Goal: Task Accomplishment & Management: Manage account settings

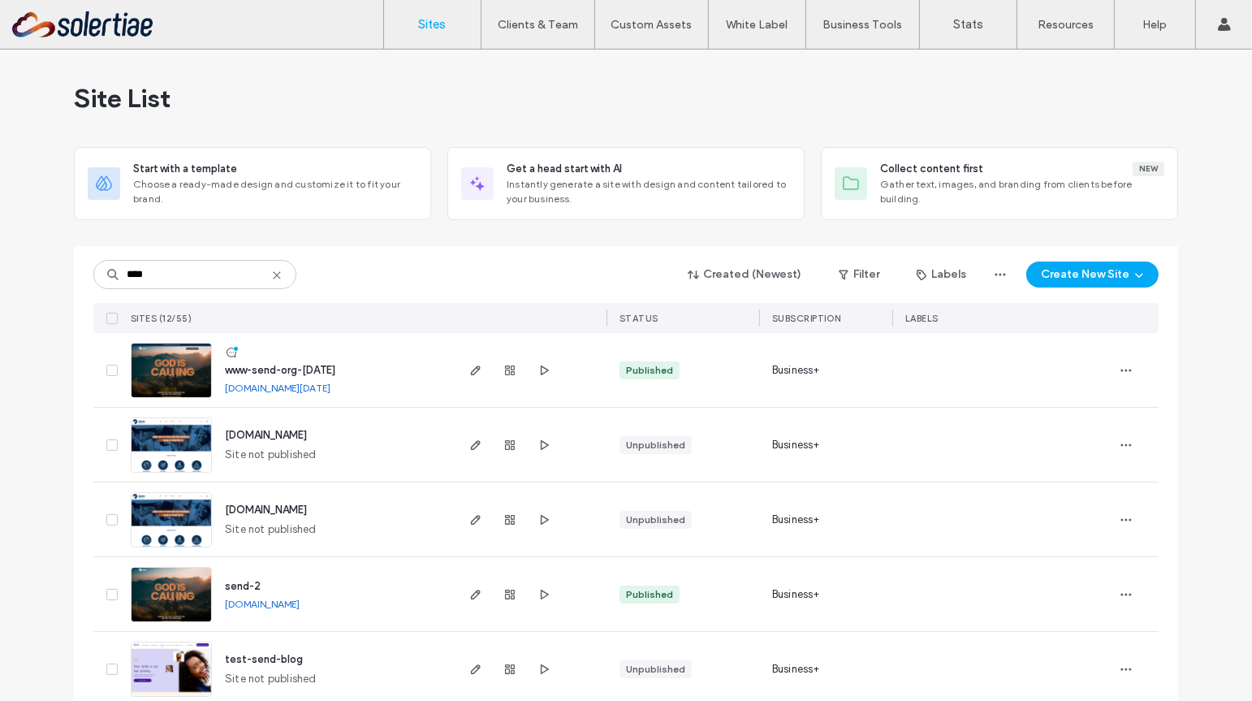
click at [469, 372] on icon "button" at bounding box center [475, 370] width 13 height 13
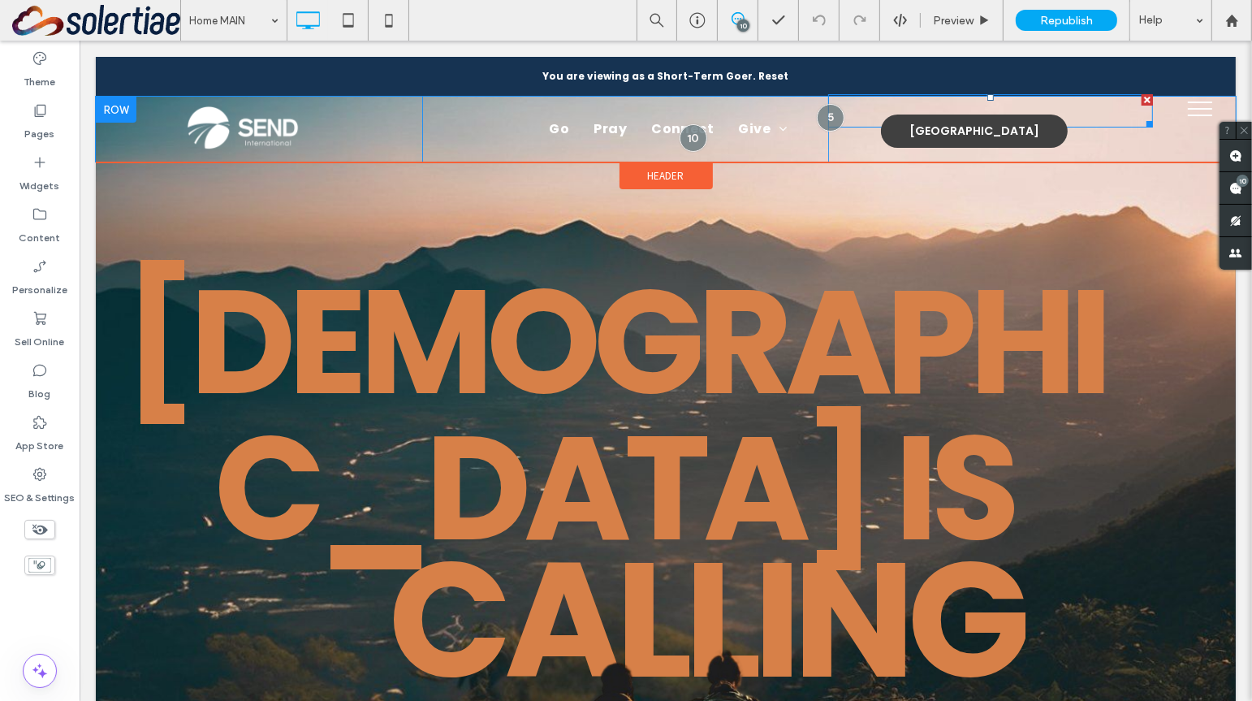
click at [923, 136] on div "[GEOGRAPHIC_DATA]" at bounding box center [973, 130] width 187 height 33
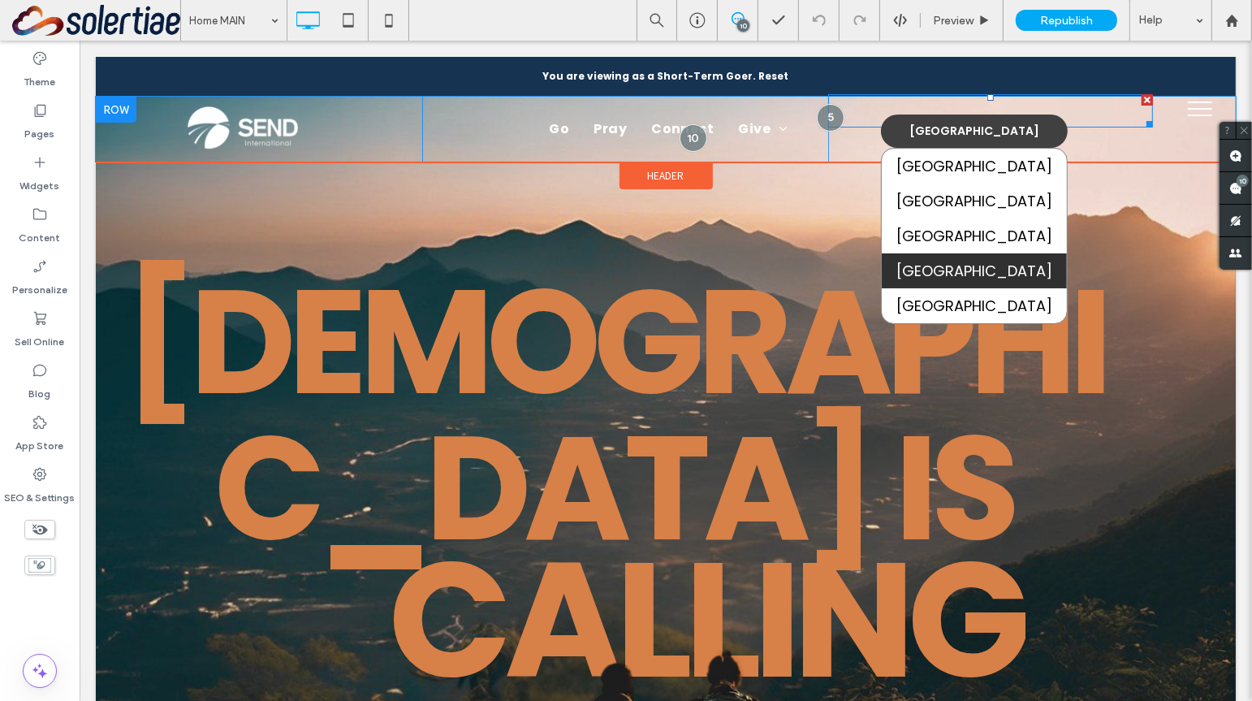
click at [944, 262] on link "[GEOGRAPHIC_DATA]" at bounding box center [973, 270] width 185 height 35
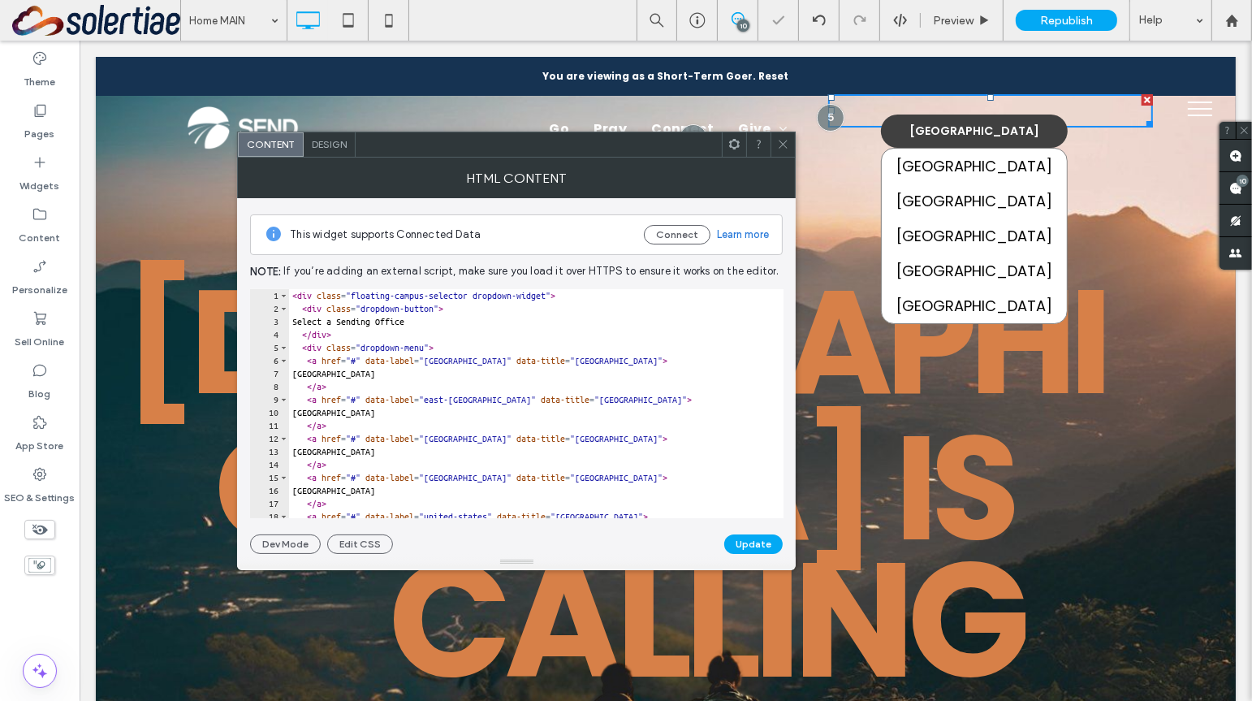
click at [779, 144] on icon at bounding box center [783, 144] width 12 height 12
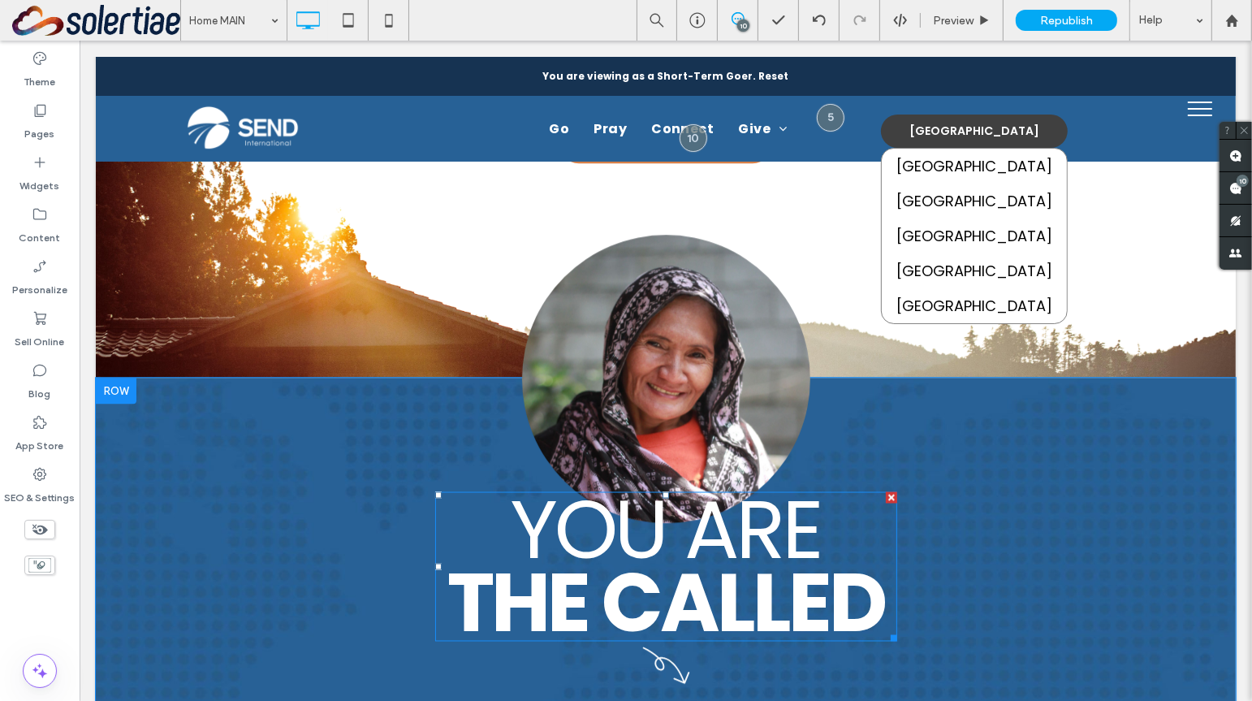
scroll to position [4136, 0]
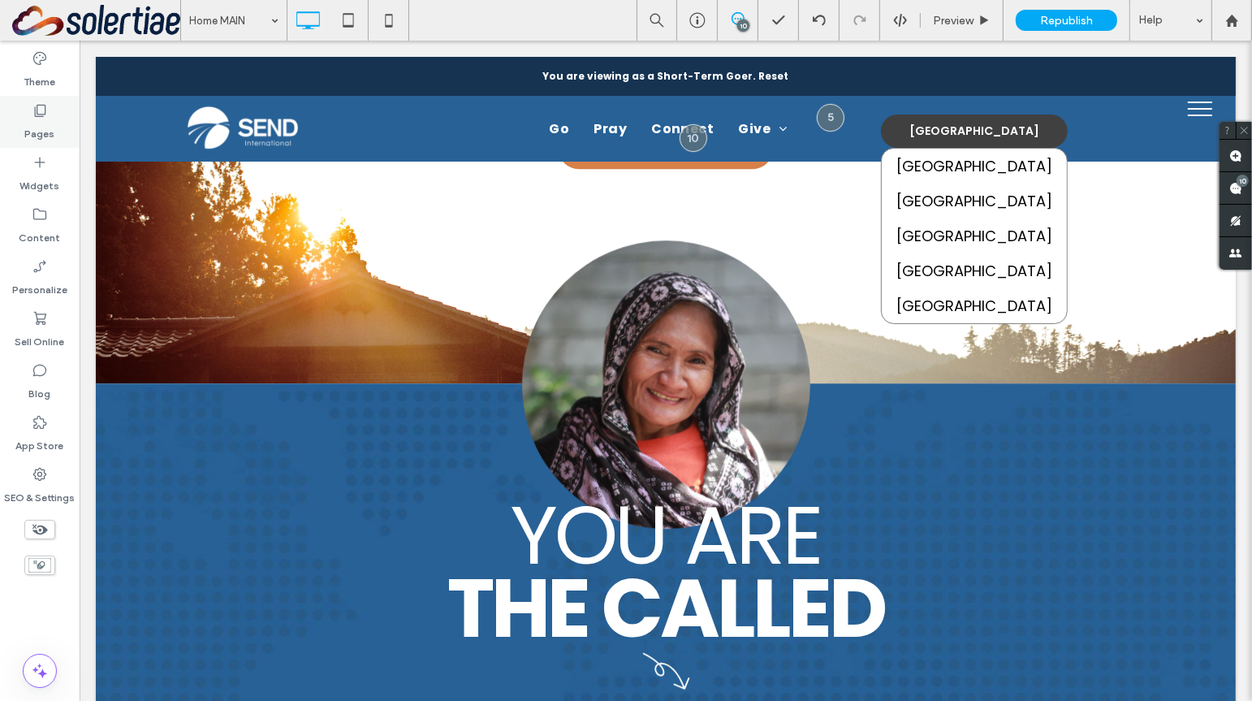
click at [39, 126] on label "Pages" at bounding box center [40, 130] width 30 height 23
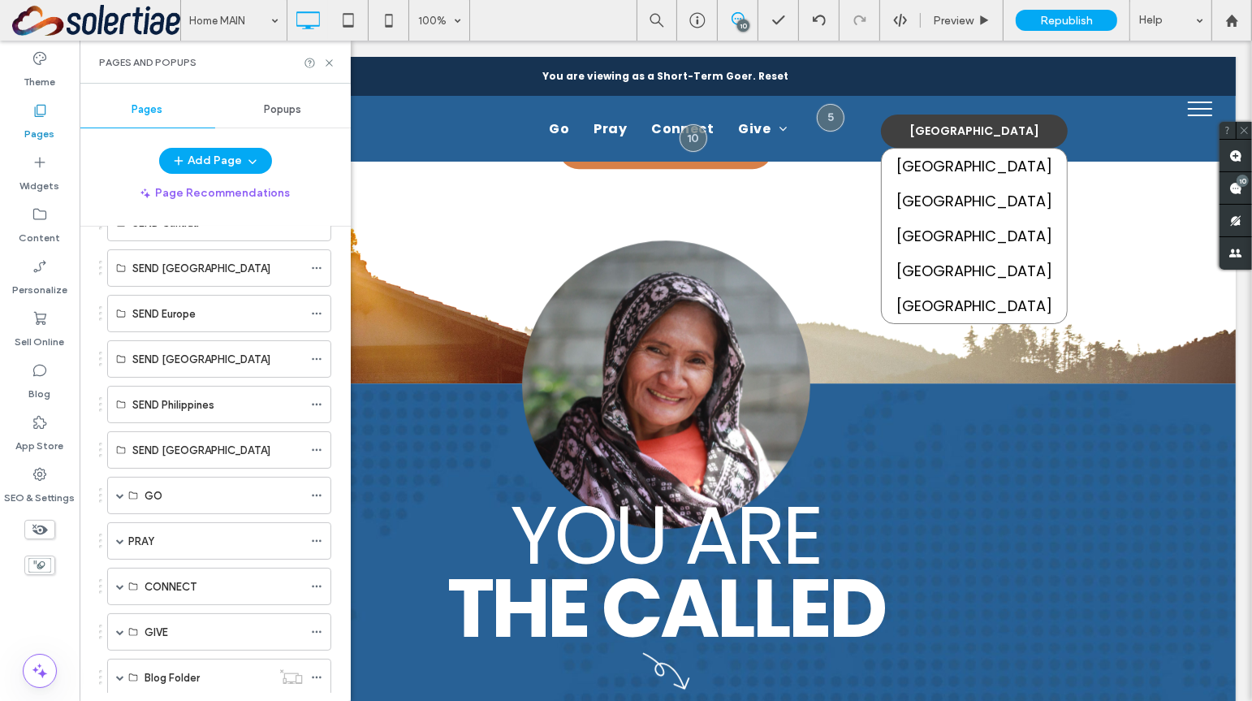
scroll to position [120, 0]
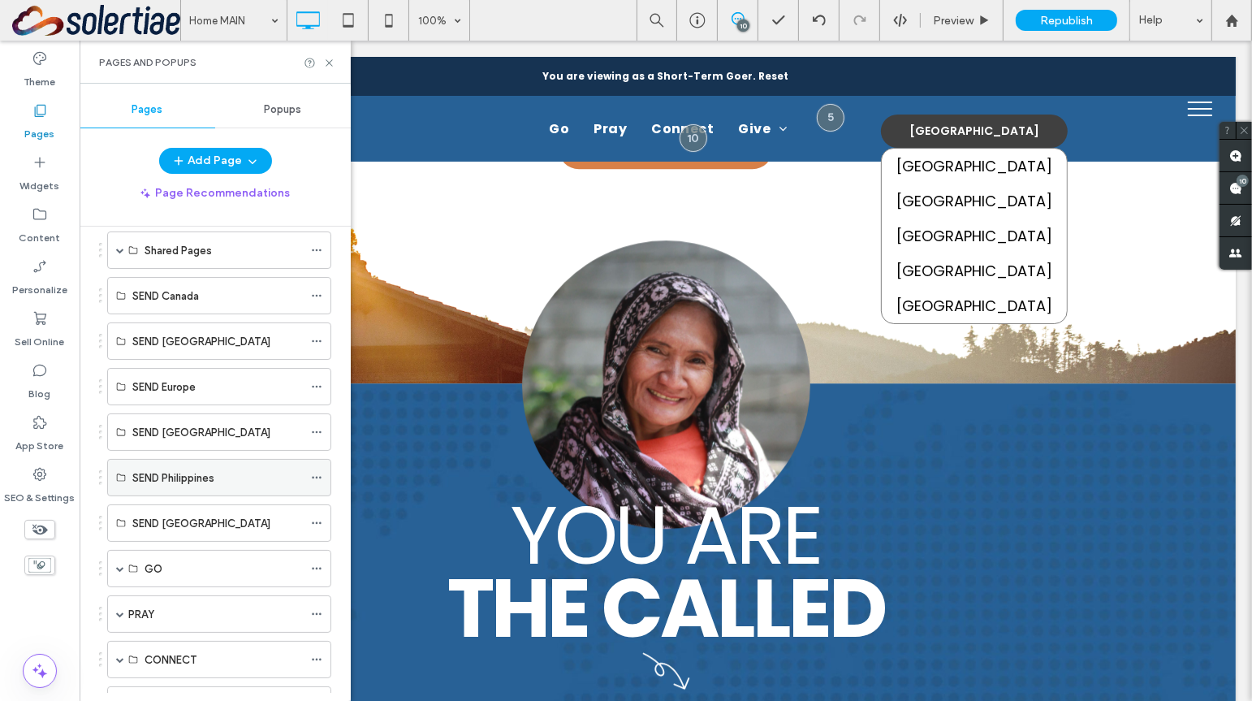
click at [208, 460] on div "SEND Philippines" at bounding box center [217, 478] width 170 height 36
click at [334, 63] on div "Pages and Popups" at bounding box center [215, 62] width 271 height 43
click at [47, 171] on label "Widgets" at bounding box center [40, 181] width 40 height 23
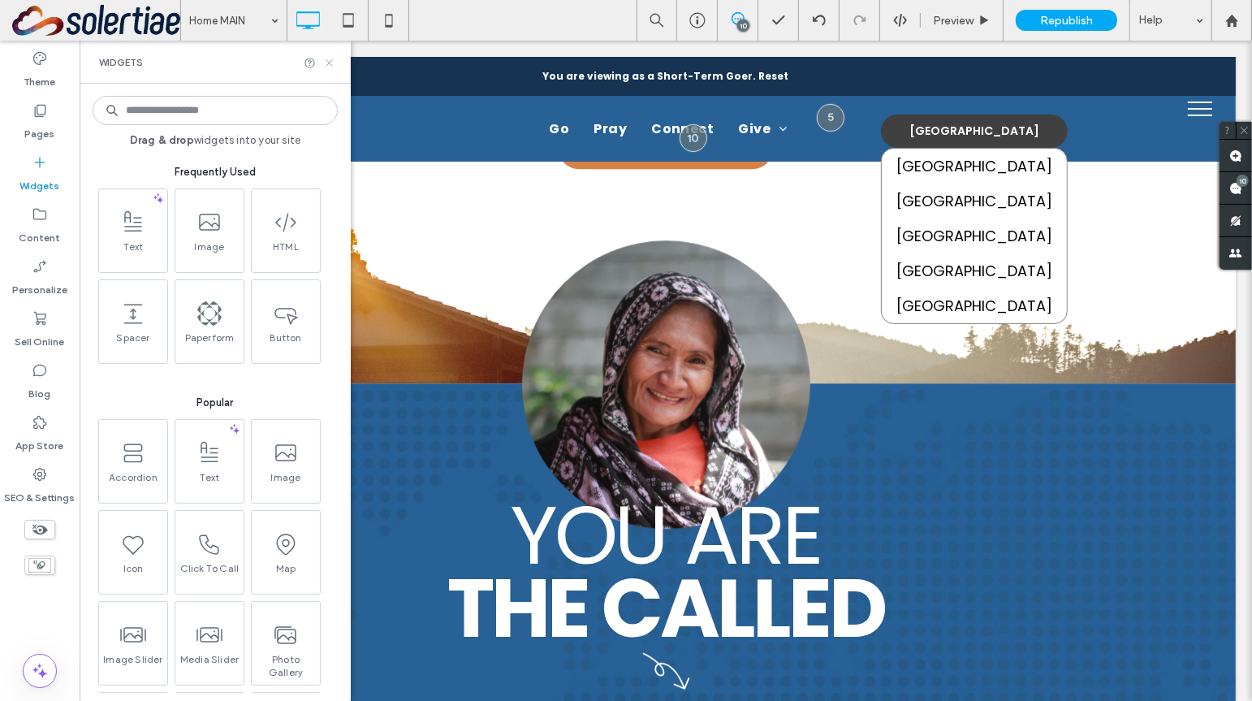
click at [332, 58] on icon at bounding box center [329, 63] width 12 height 12
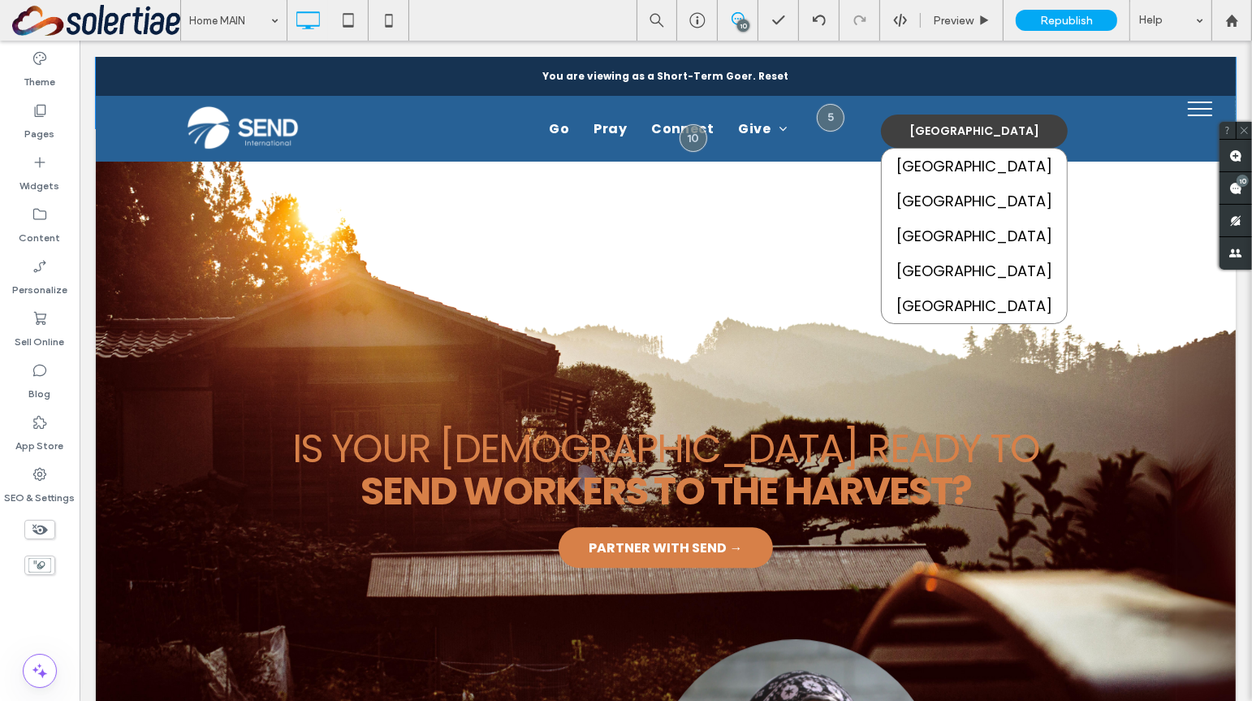
scroll to position [3772, 0]
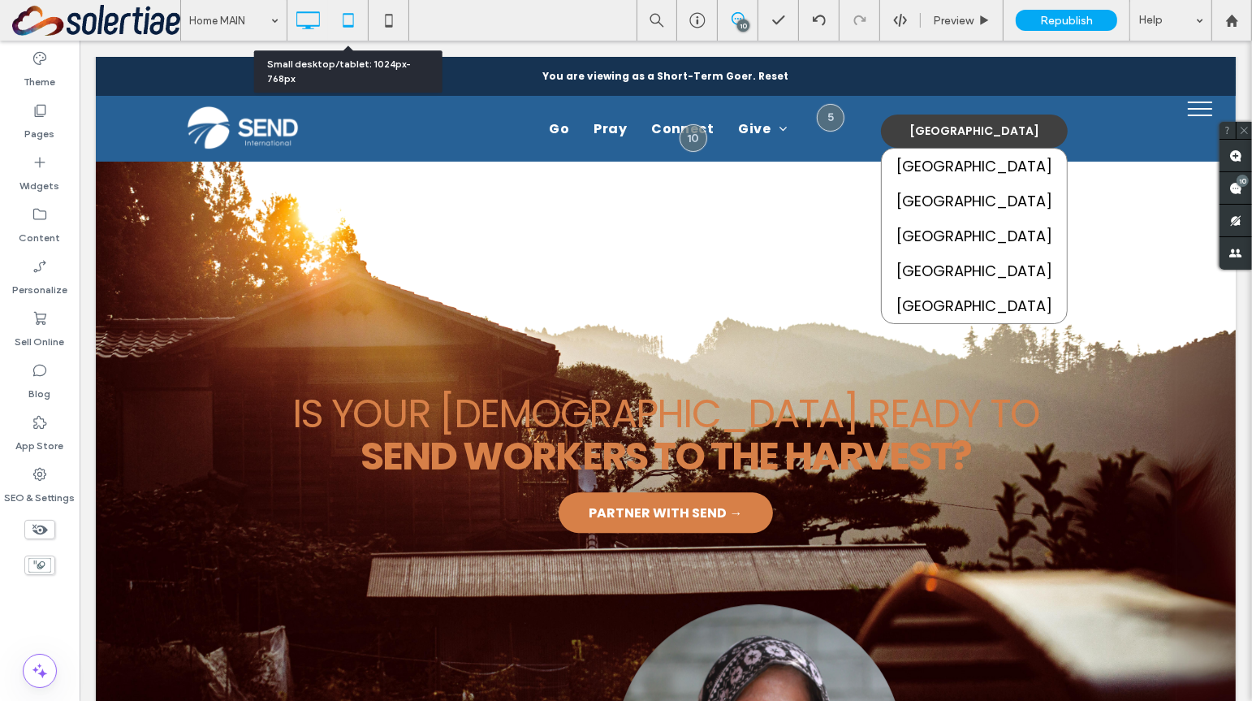
click at [341, 13] on icon at bounding box center [348, 20] width 32 height 32
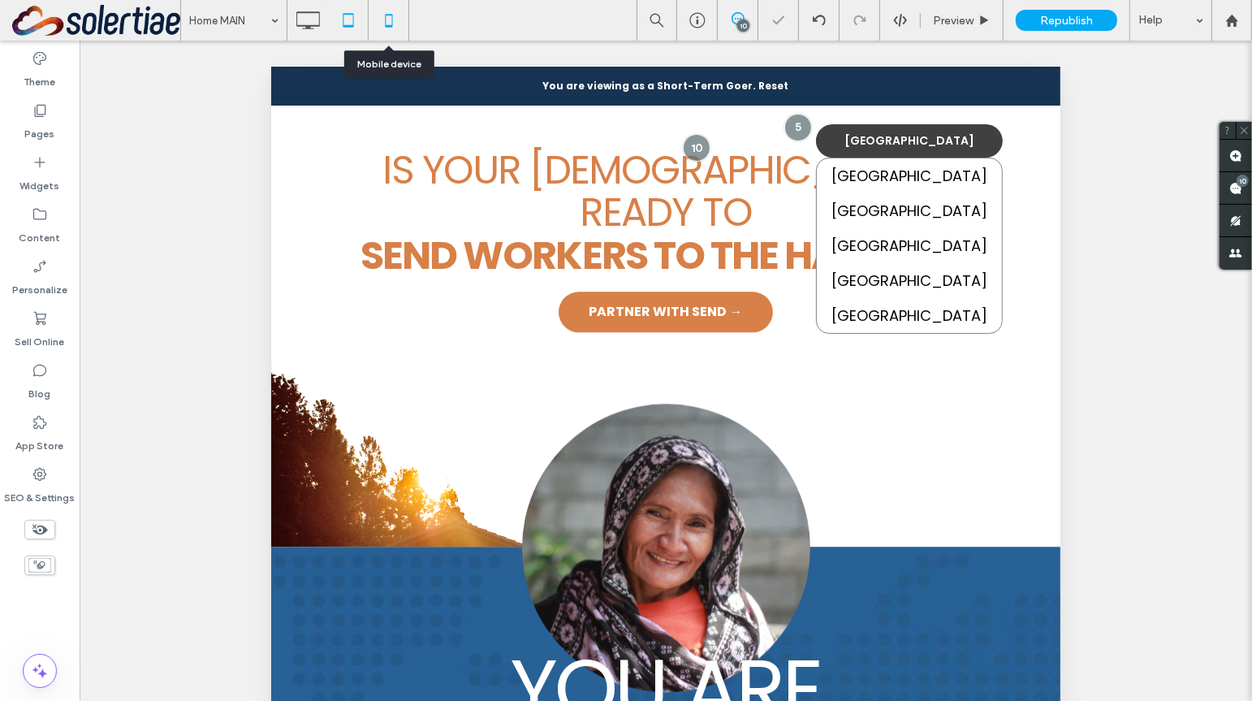
click at [385, 17] on icon at bounding box center [389, 20] width 32 height 32
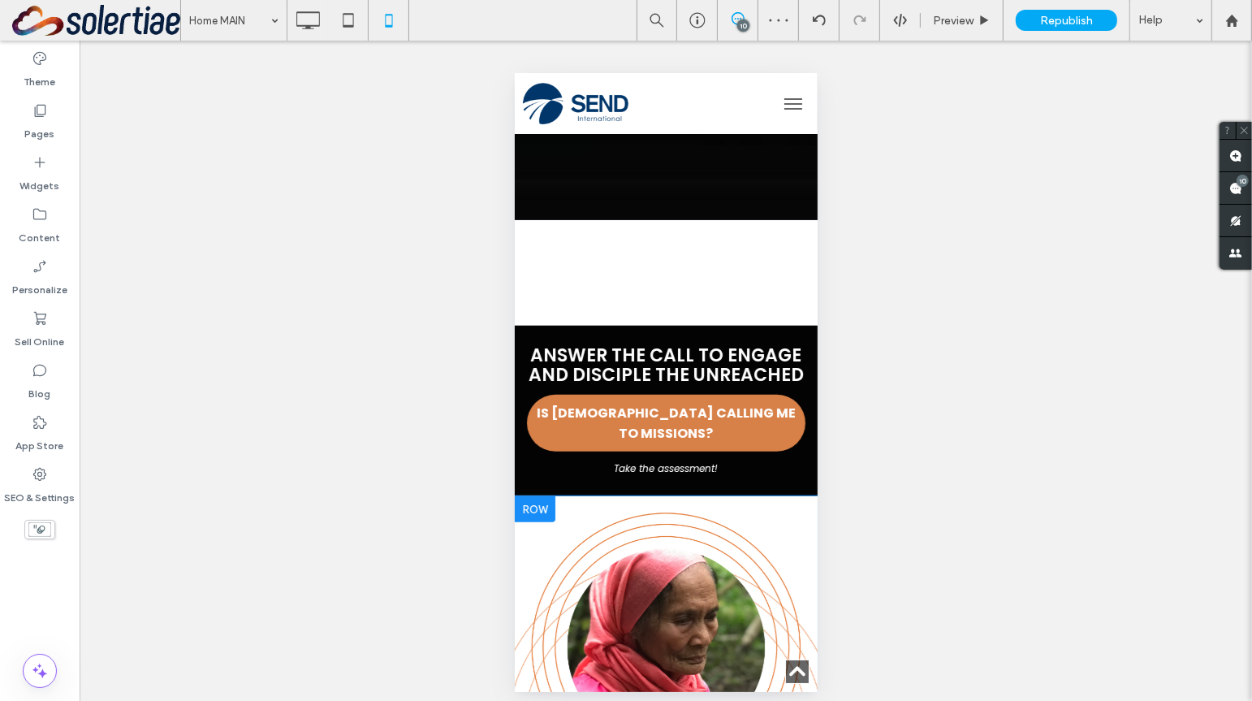
scroll to position [1297, 0]
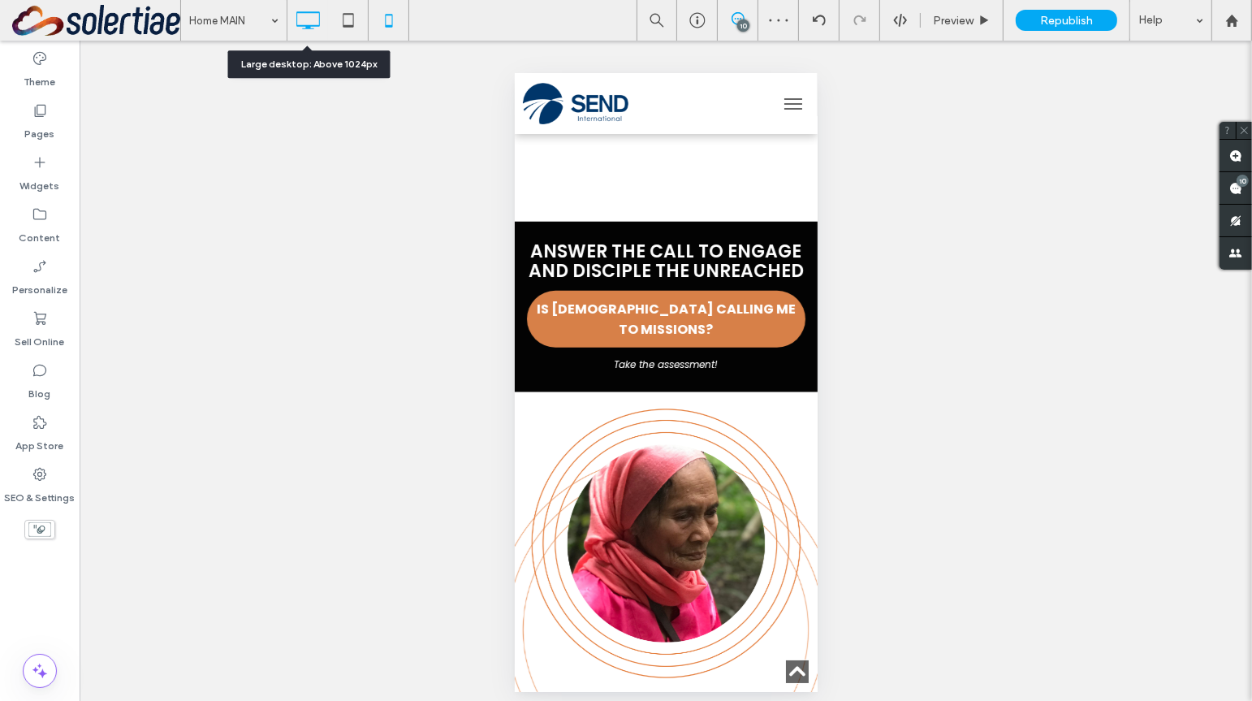
click at [297, 2] on div at bounding box center [307, 20] width 41 height 41
click at [287, 54] on div "Unhide? Yes Unhide? Yes Unhide? Yes Unhide? Yes Unhide? Yes" at bounding box center [666, 376] width 1172 height 671
click at [287, 24] on div at bounding box center [307, 20] width 41 height 32
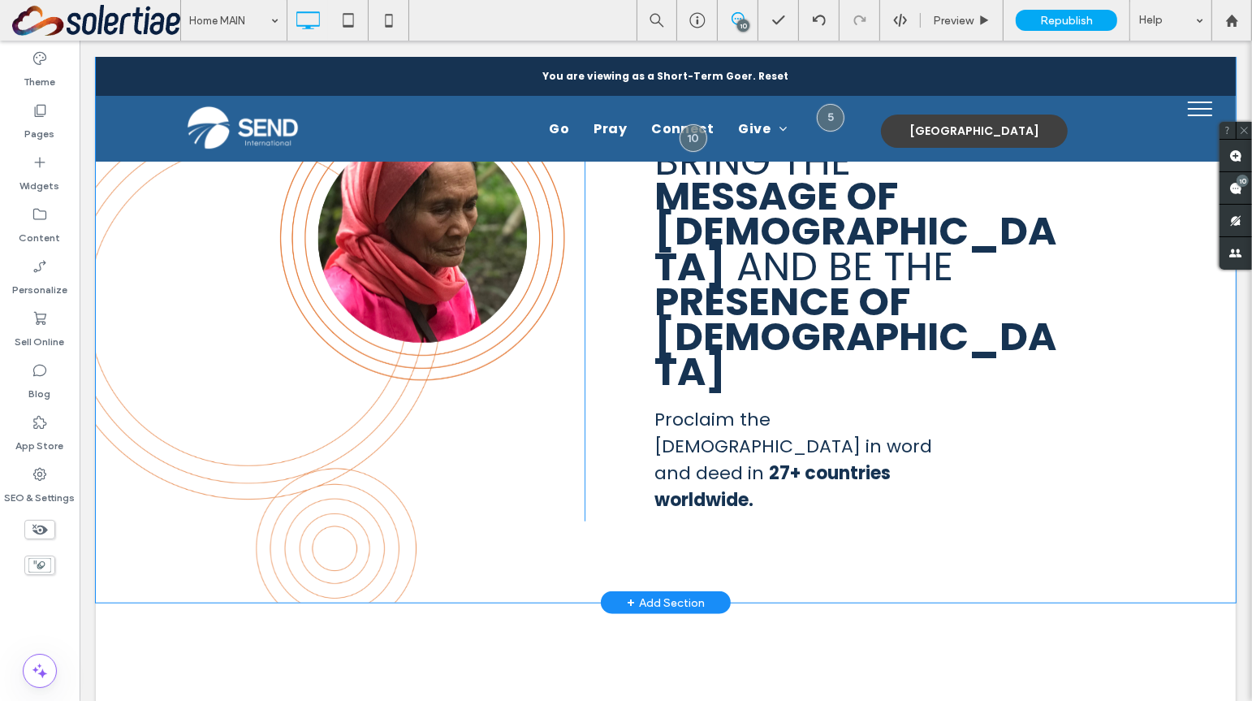
scroll to position [1115, 0]
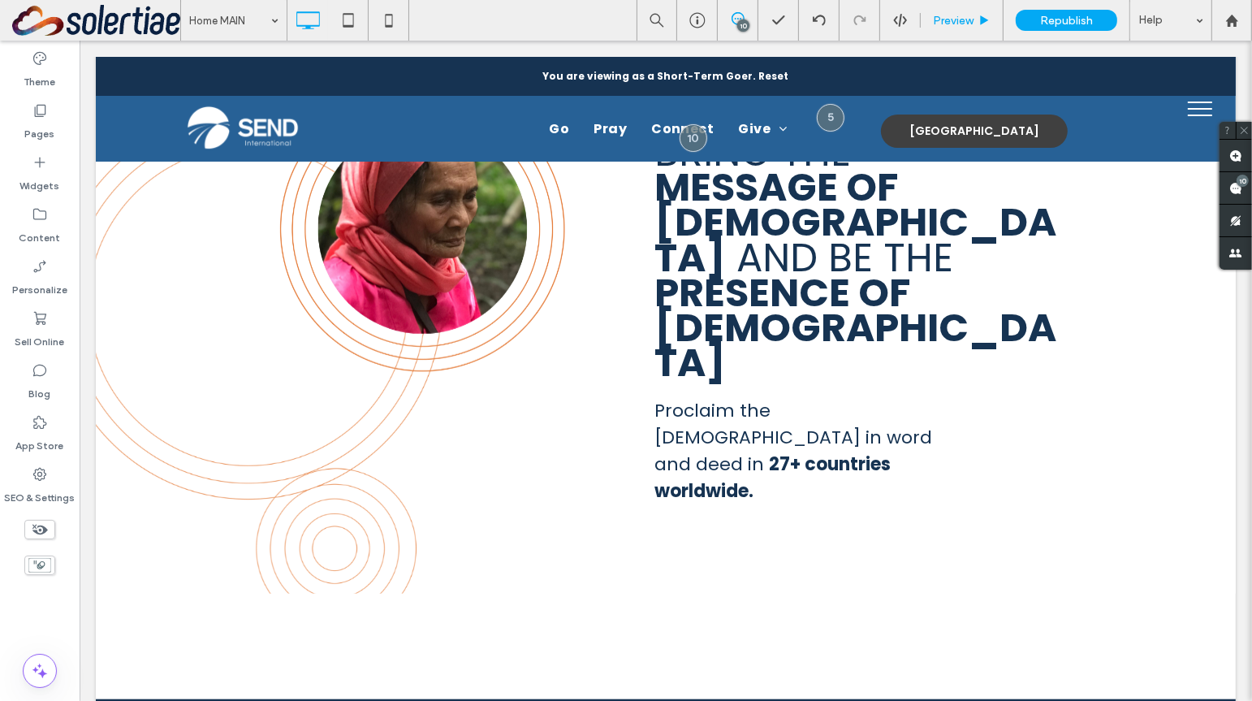
click at [969, 26] on span "Preview" at bounding box center [953, 21] width 41 height 14
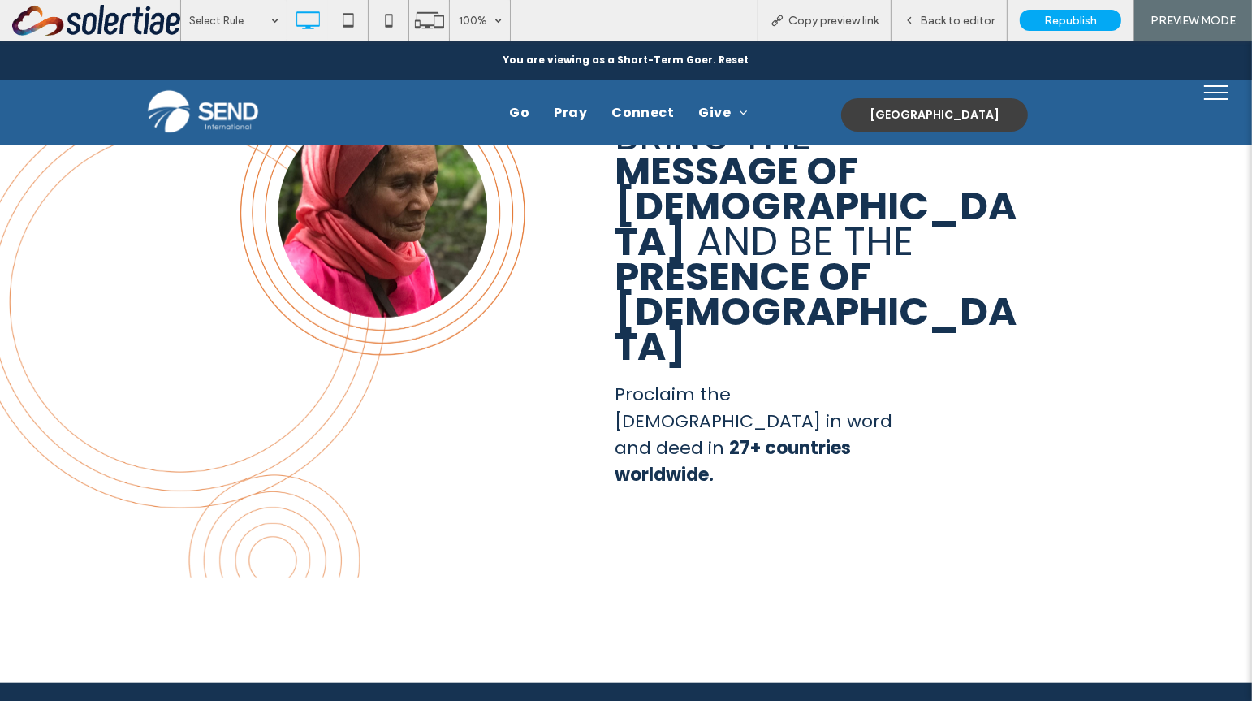
click at [977, 118] on div "[GEOGRAPHIC_DATA]" at bounding box center [934, 114] width 187 height 33
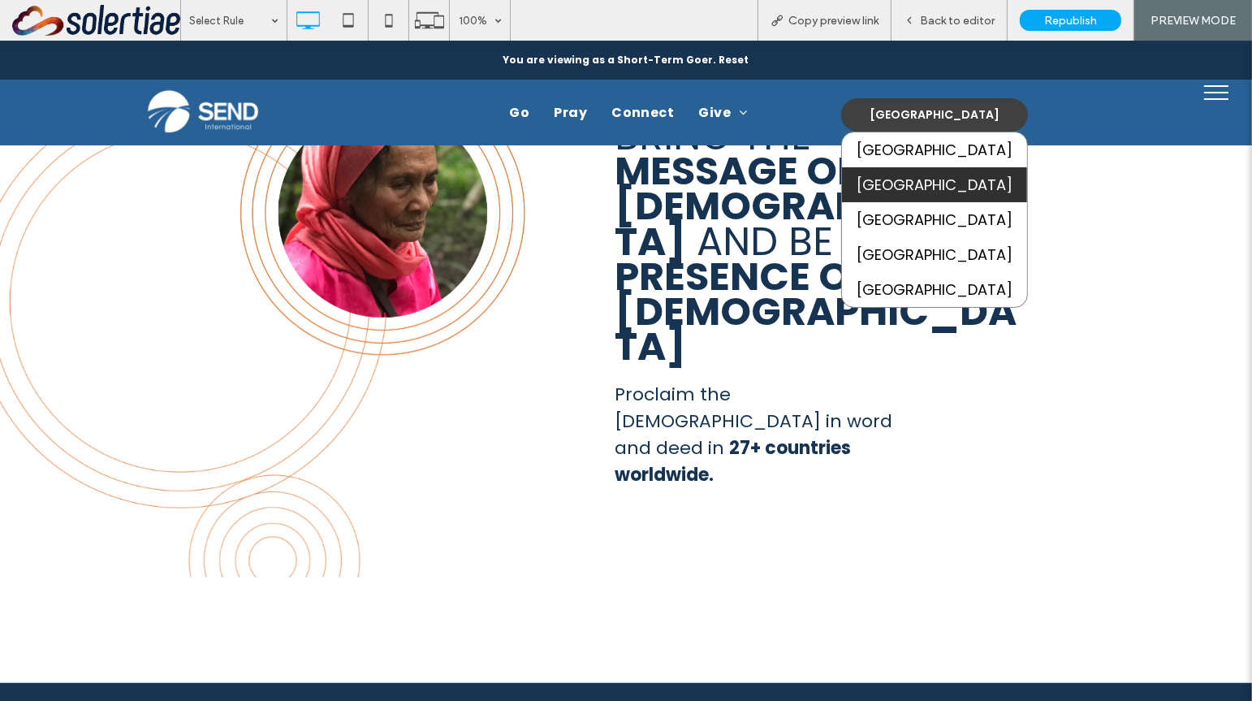
click at [954, 196] on link "[GEOGRAPHIC_DATA]" at bounding box center [934, 184] width 185 height 35
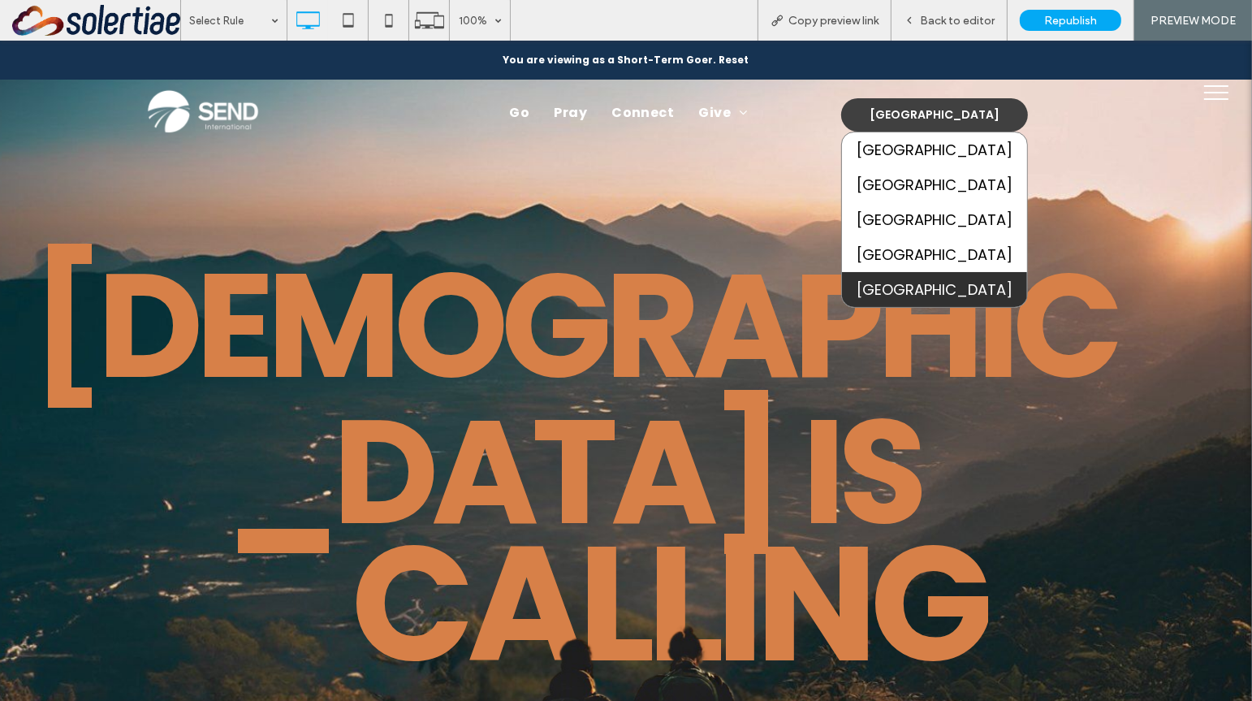
click at [948, 280] on link "[GEOGRAPHIC_DATA]" at bounding box center [934, 289] width 185 height 35
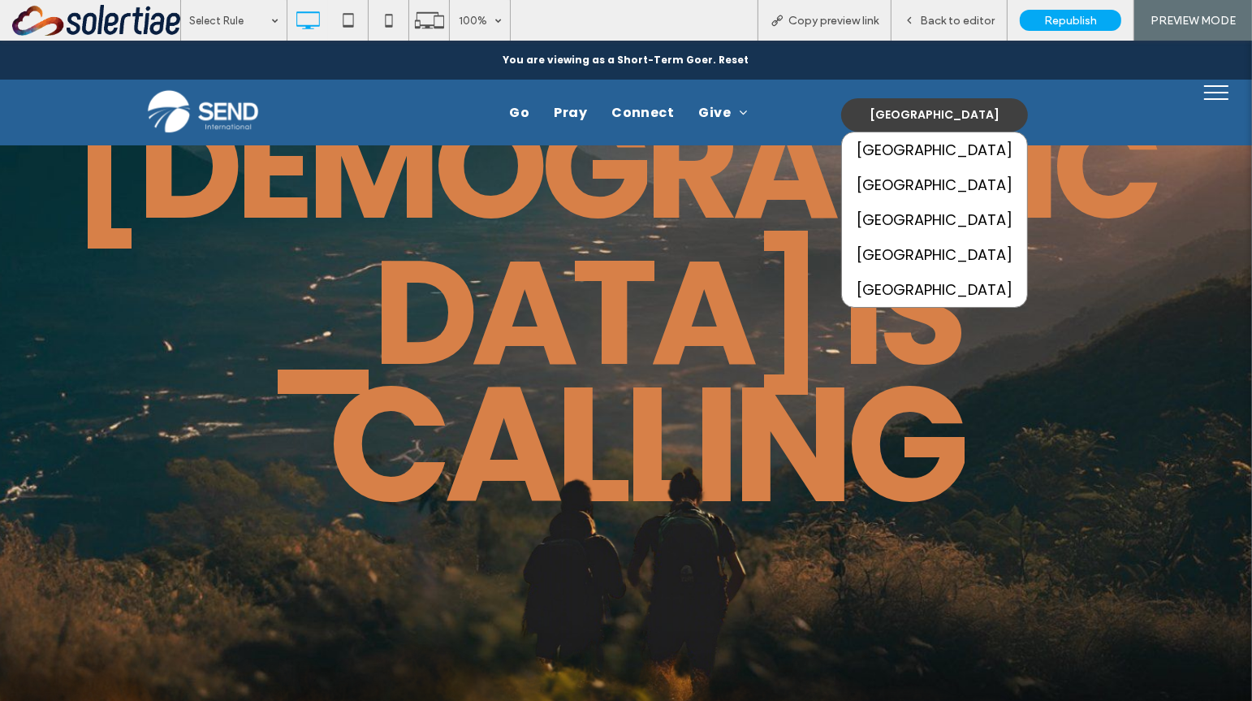
scroll to position [158, 0]
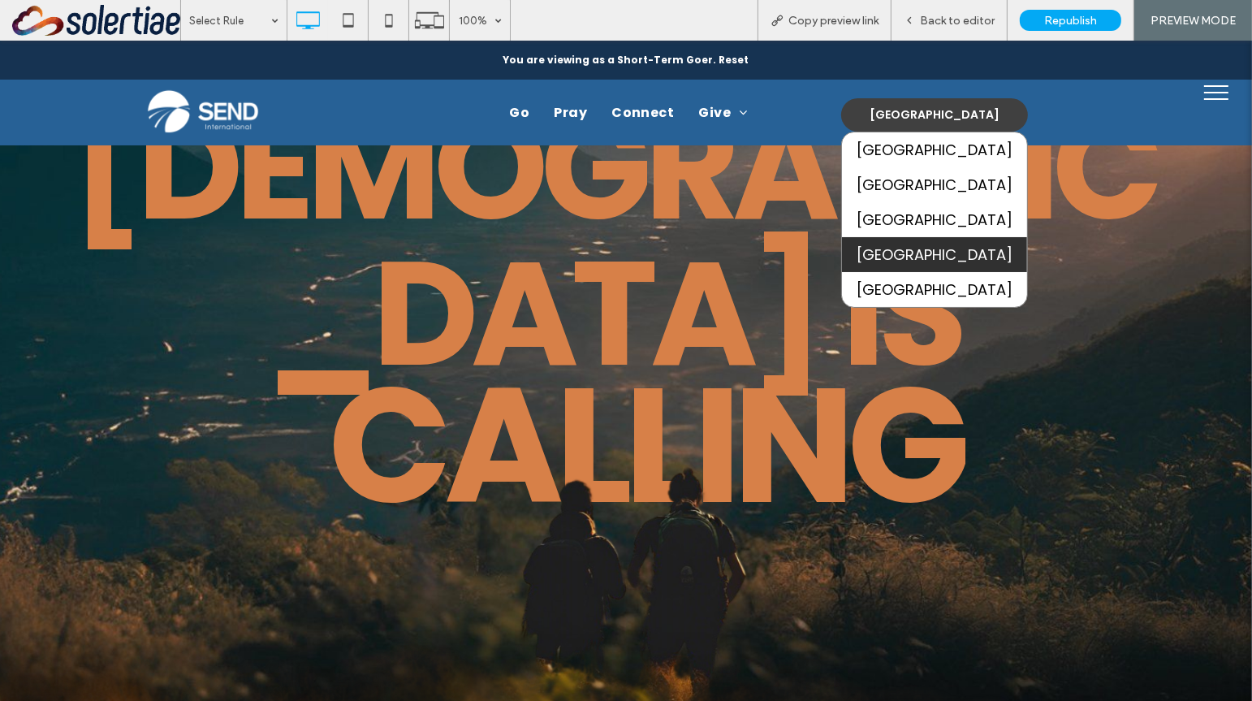
click at [945, 261] on link "[GEOGRAPHIC_DATA]" at bounding box center [934, 254] width 185 height 35
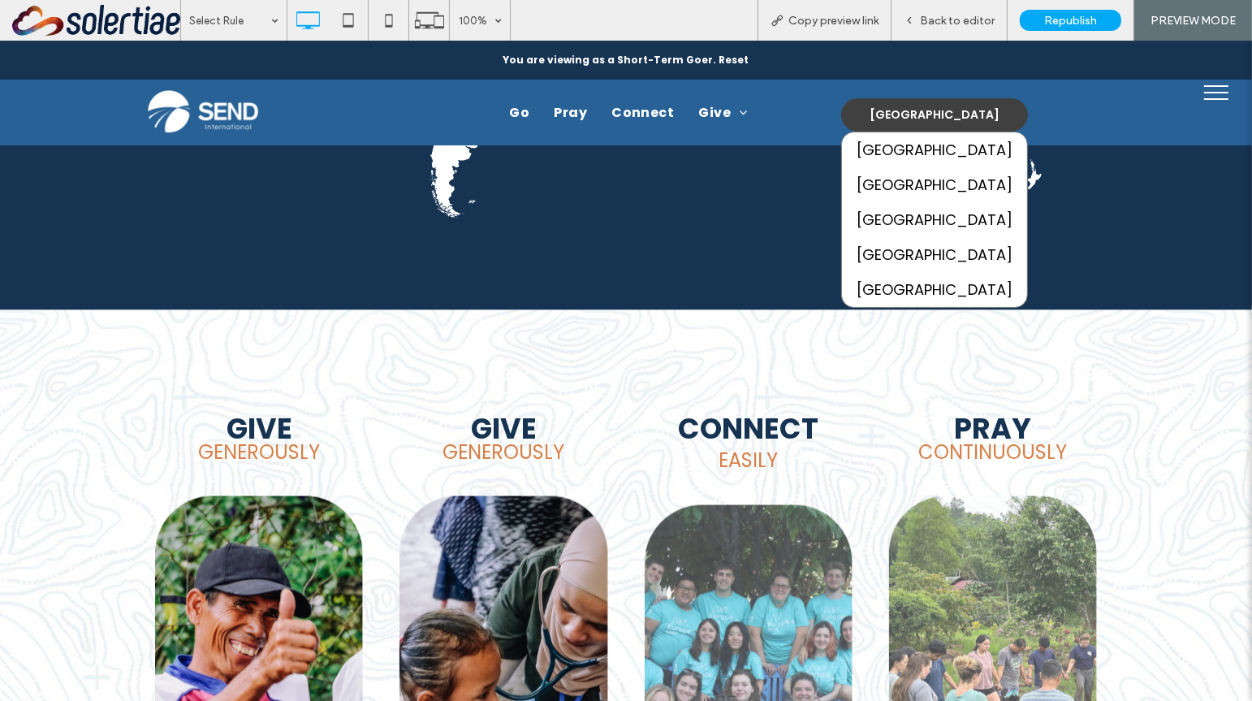
scroll to position [2291, 0]
